Goal: Learn about a topic

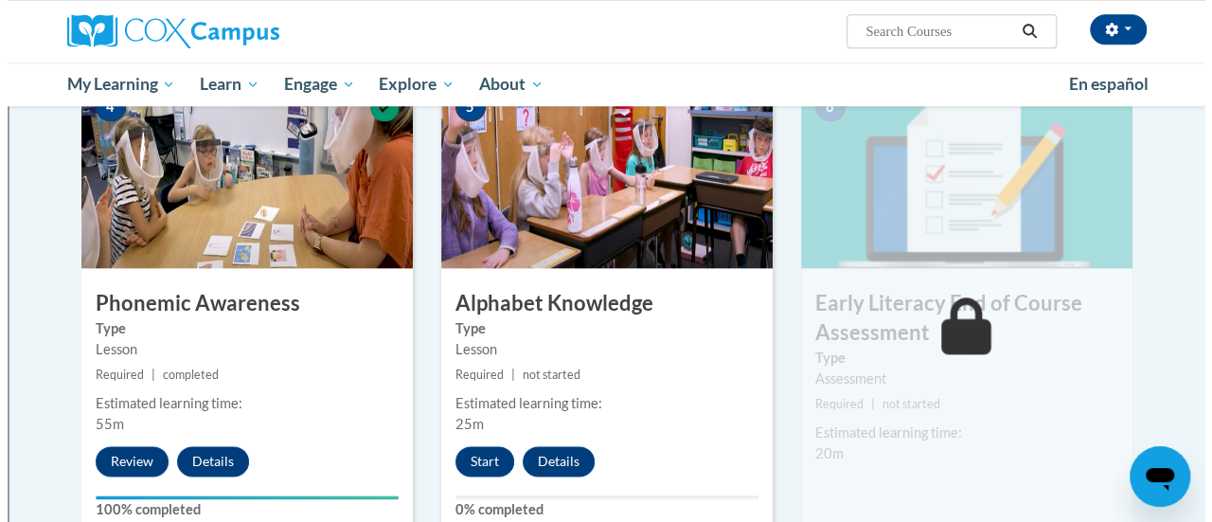
scroll to position [940, 0]
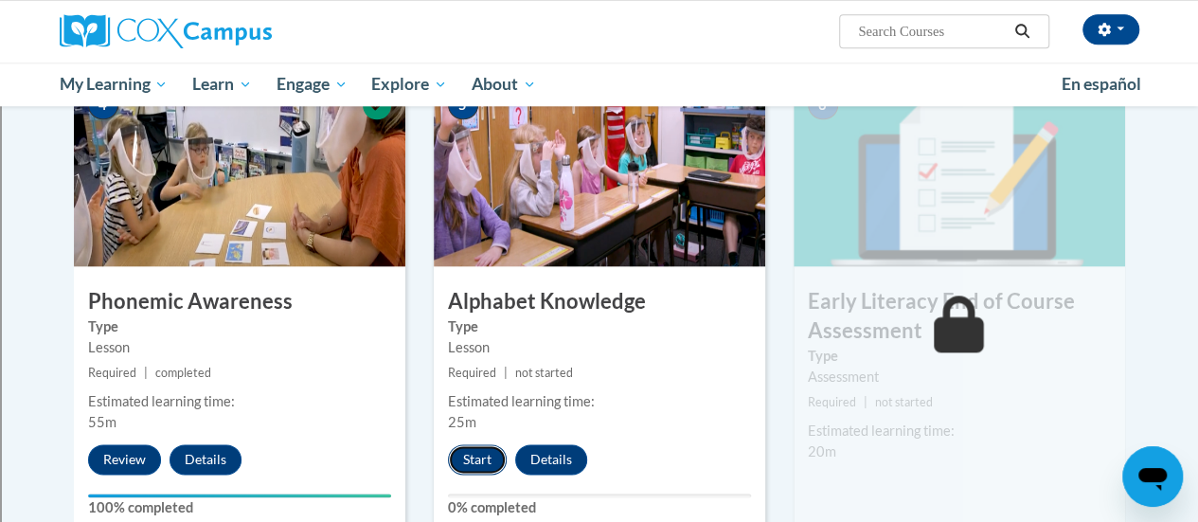
click at [468, 456] on button "Start" at bounding box center [477, 459] width 59 height 30
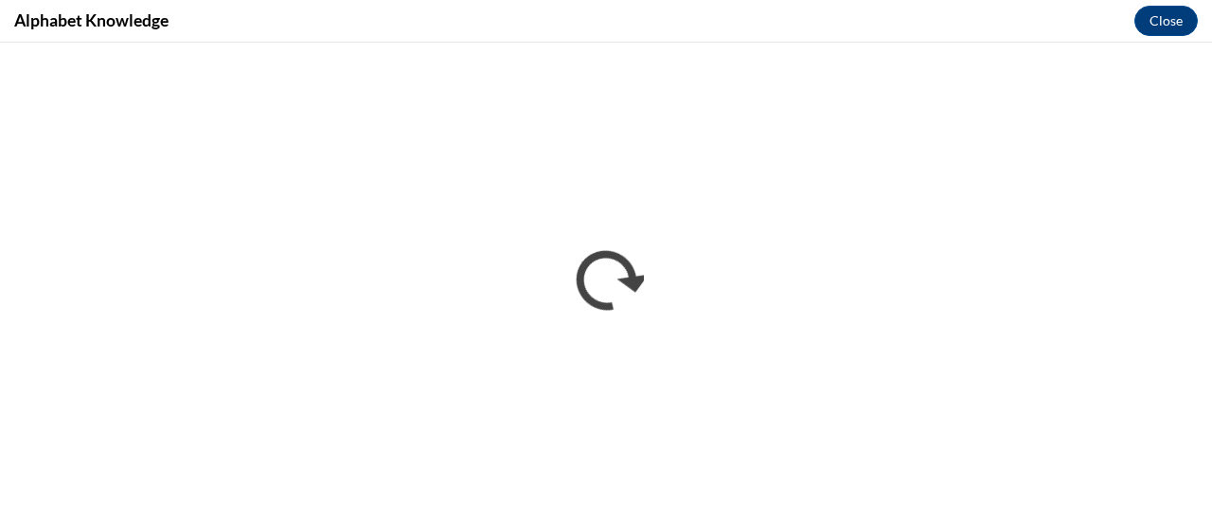
scroll to position [0, 0]
